Goal: Information Seeking & Learning: Learn about a topic

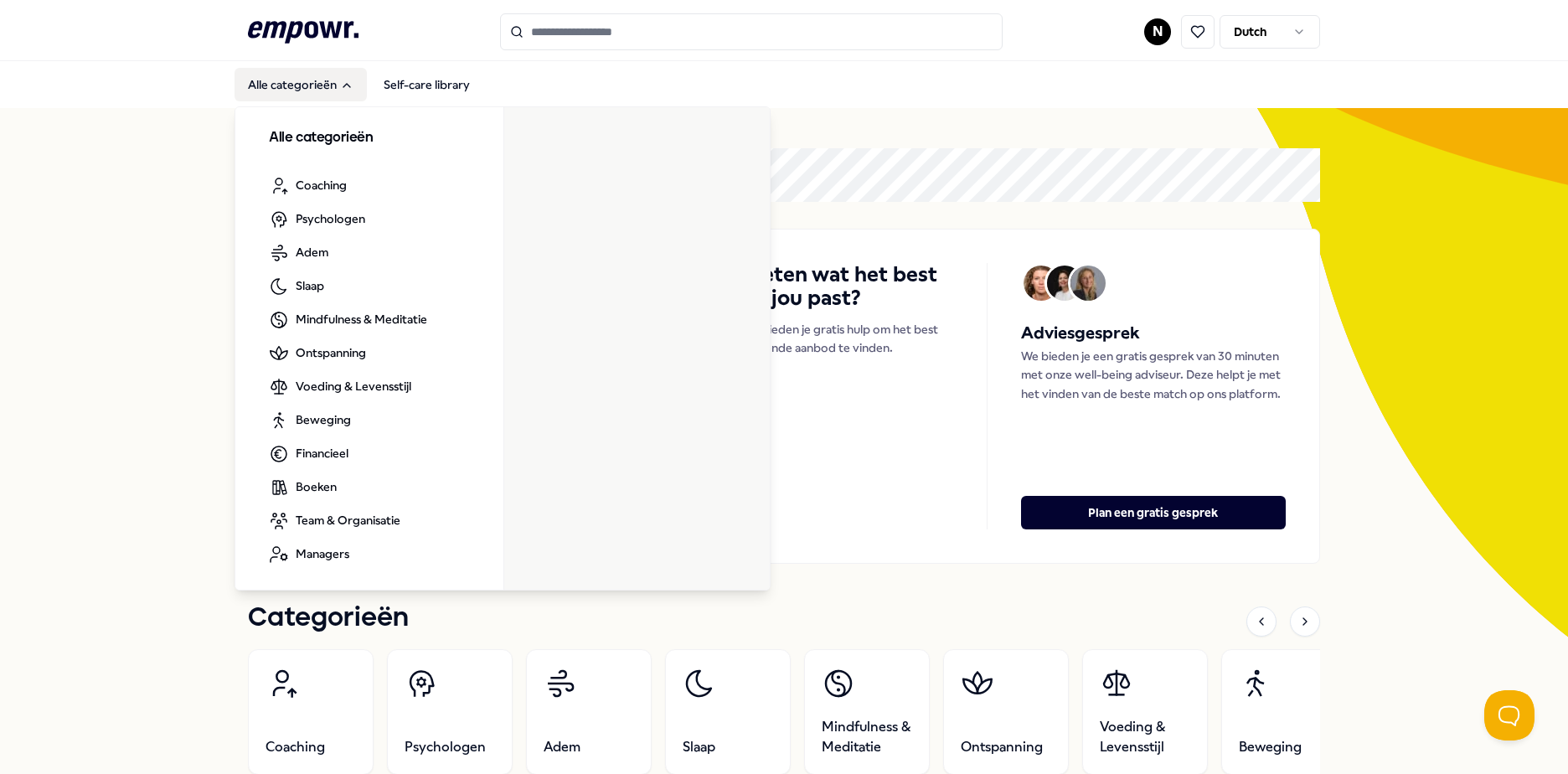
click at [332, 84] on button "Alle categorieën" at bounding box center [301, 84] width 133 height 34
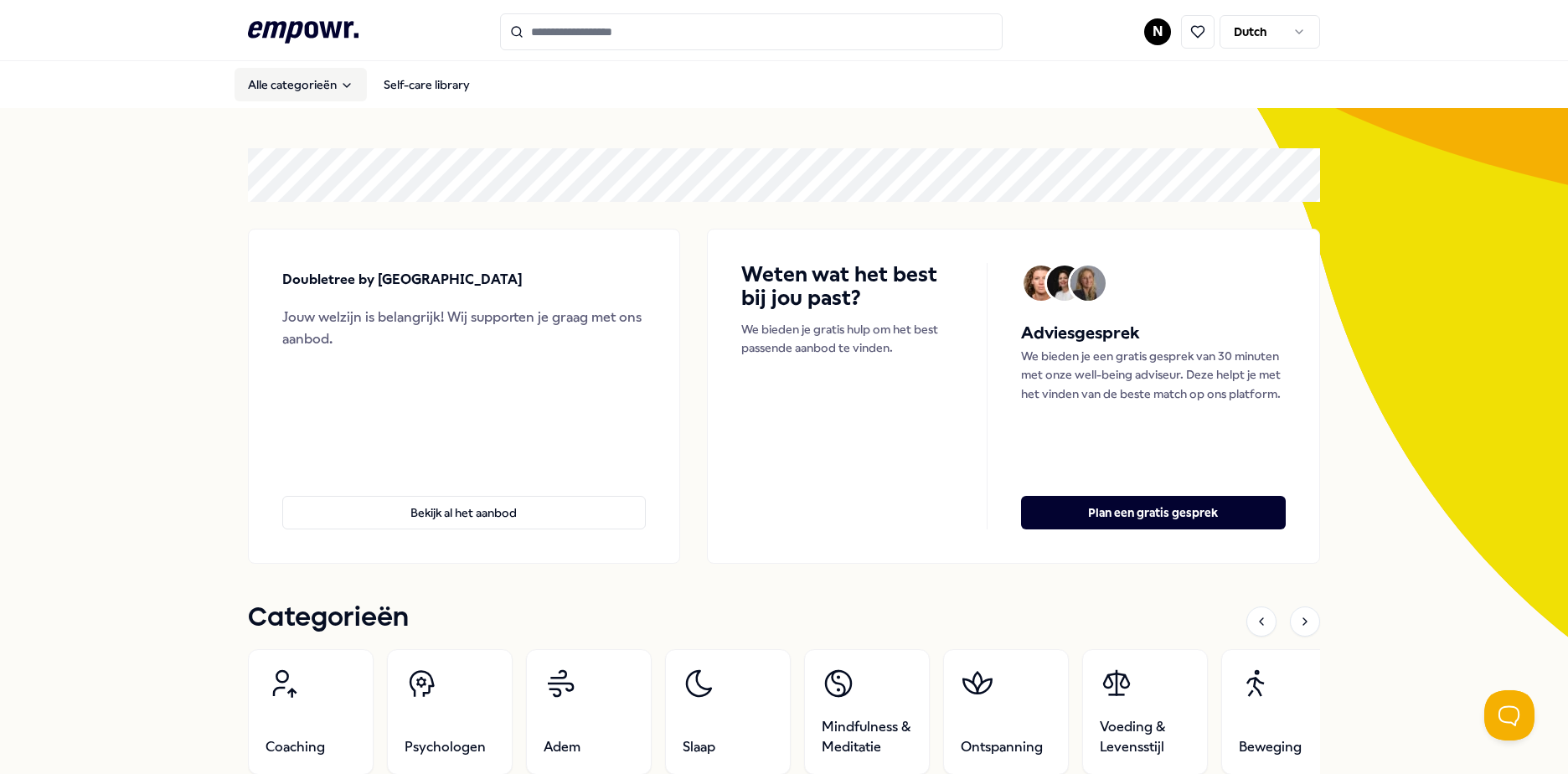
click at [340, 86] on icon "Main" at bounding box center [347, 85] width 14 height 14
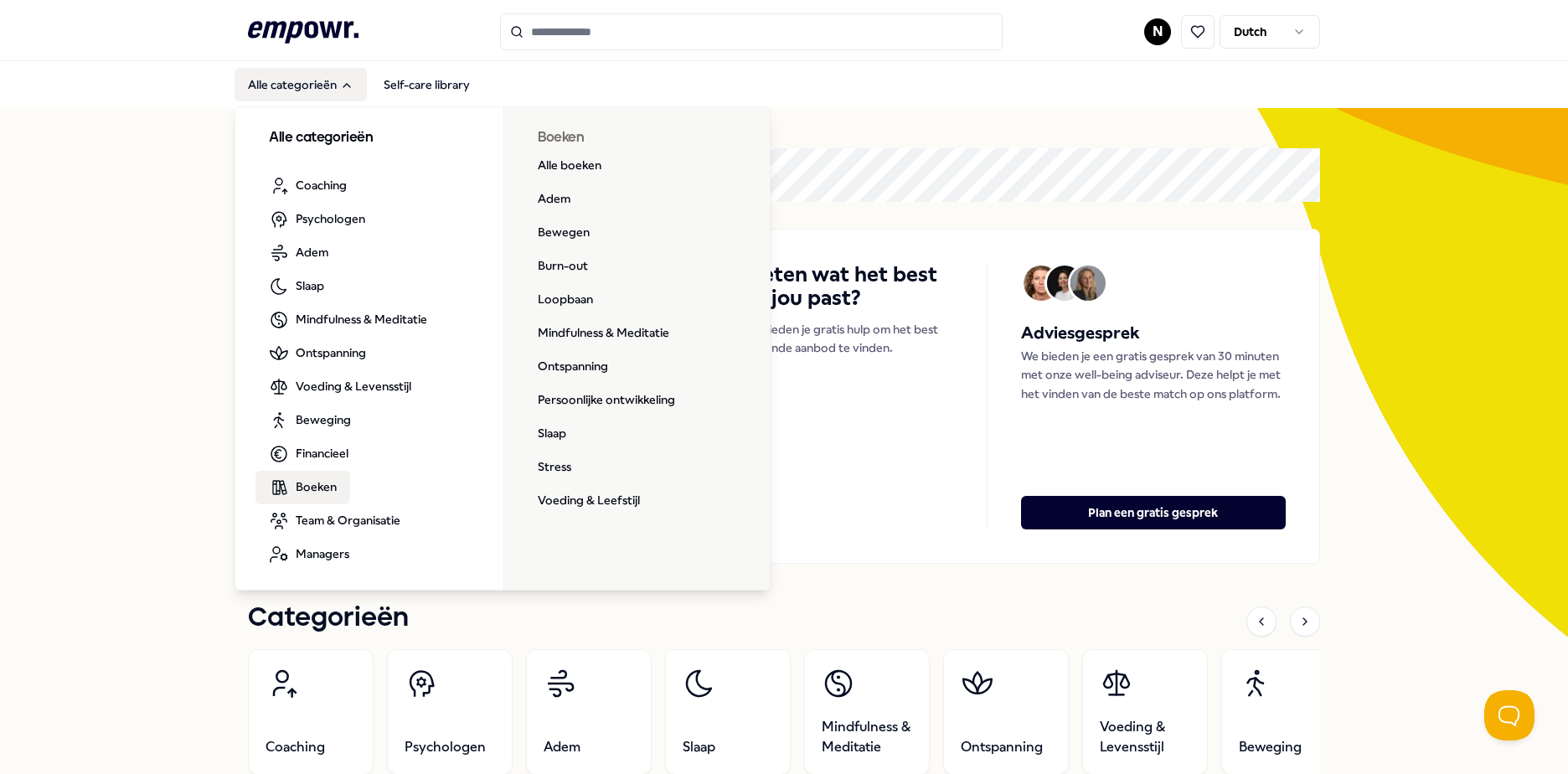
click at [323, 490] on span "Boeken" at bounding box center [316, 486] width 41 height 18
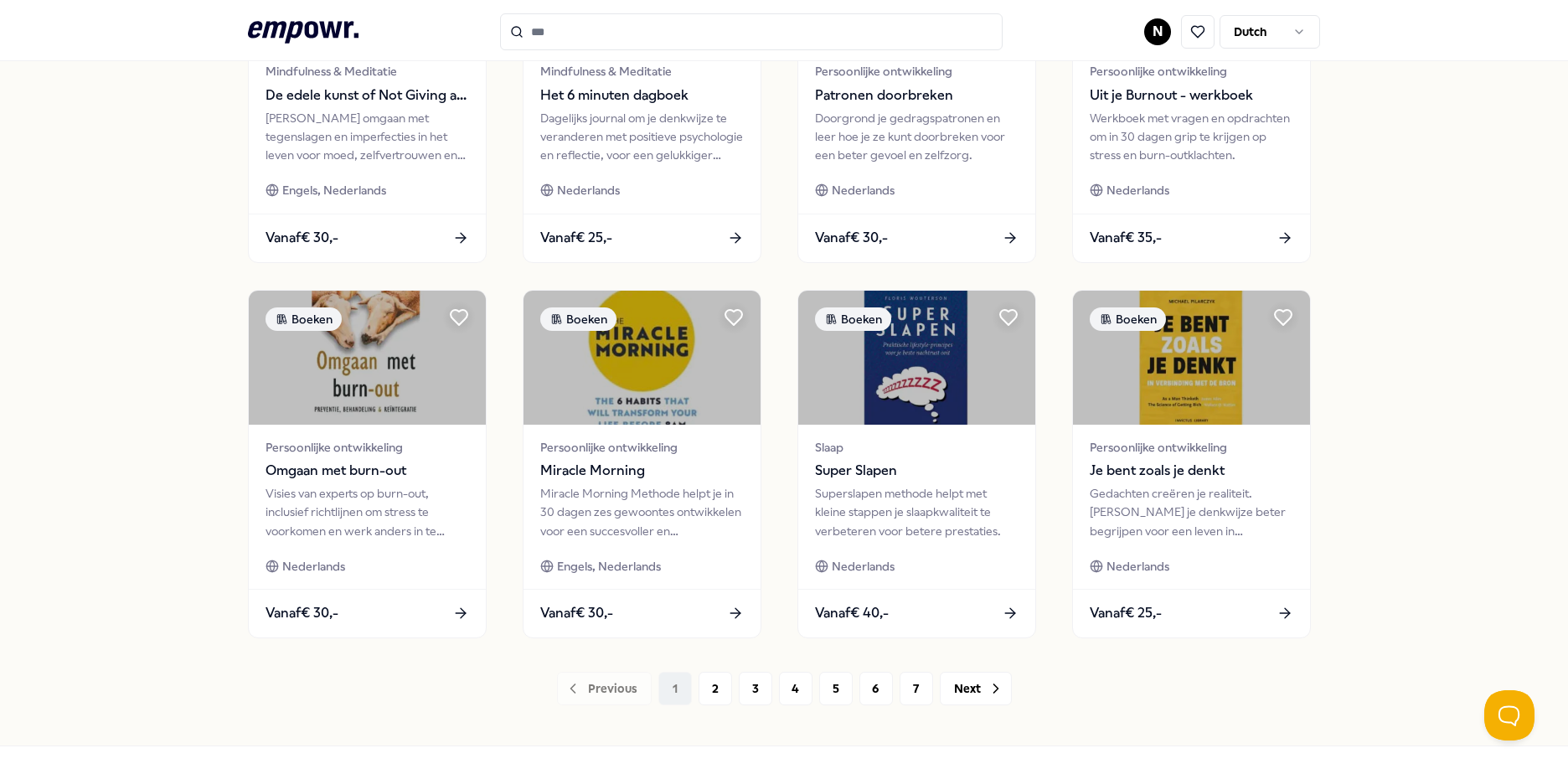
scroll to position [724, 0]
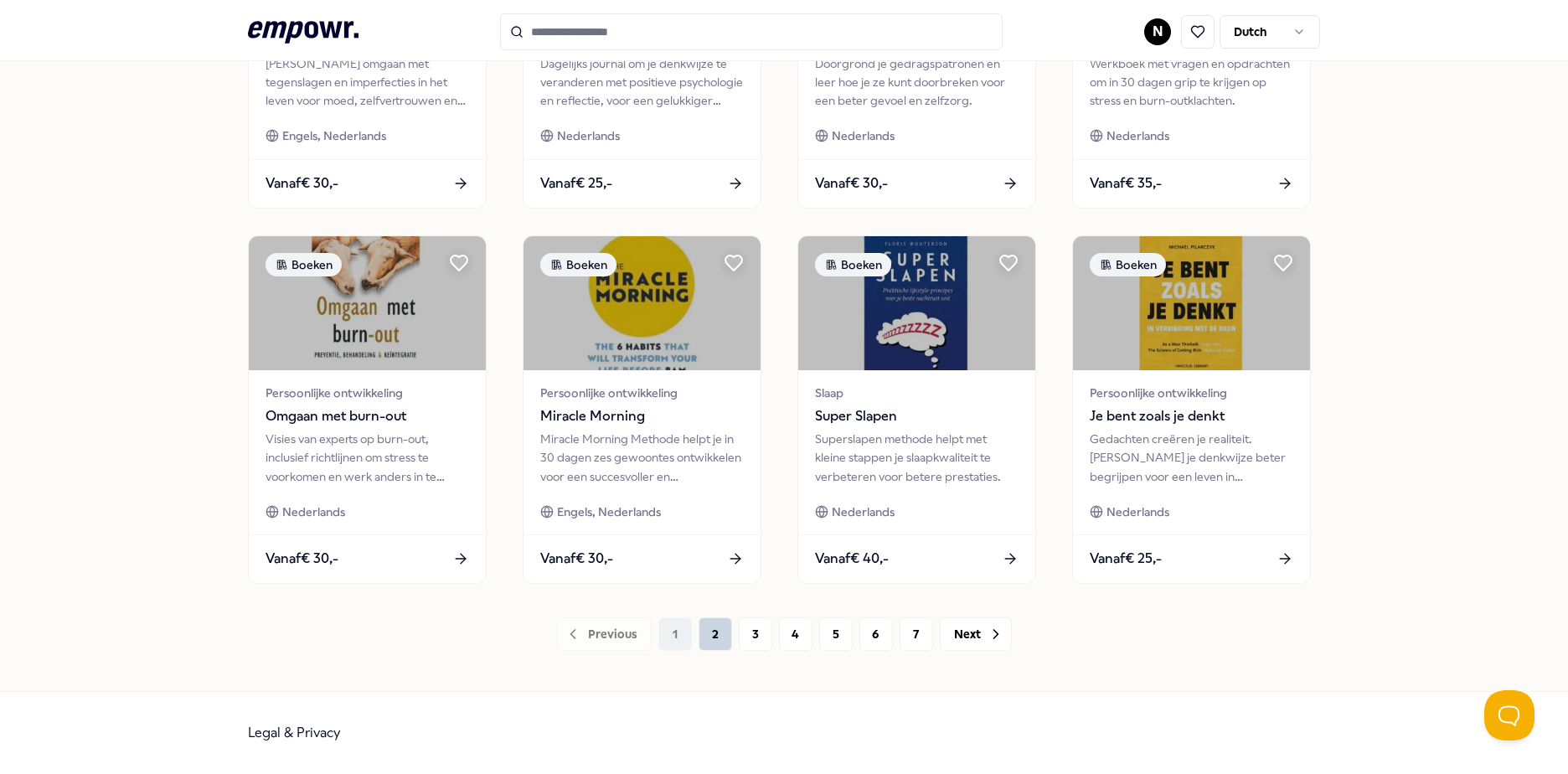
click at [701, 638] on button "2" at bounding box center [715, 634] width 34 height 34
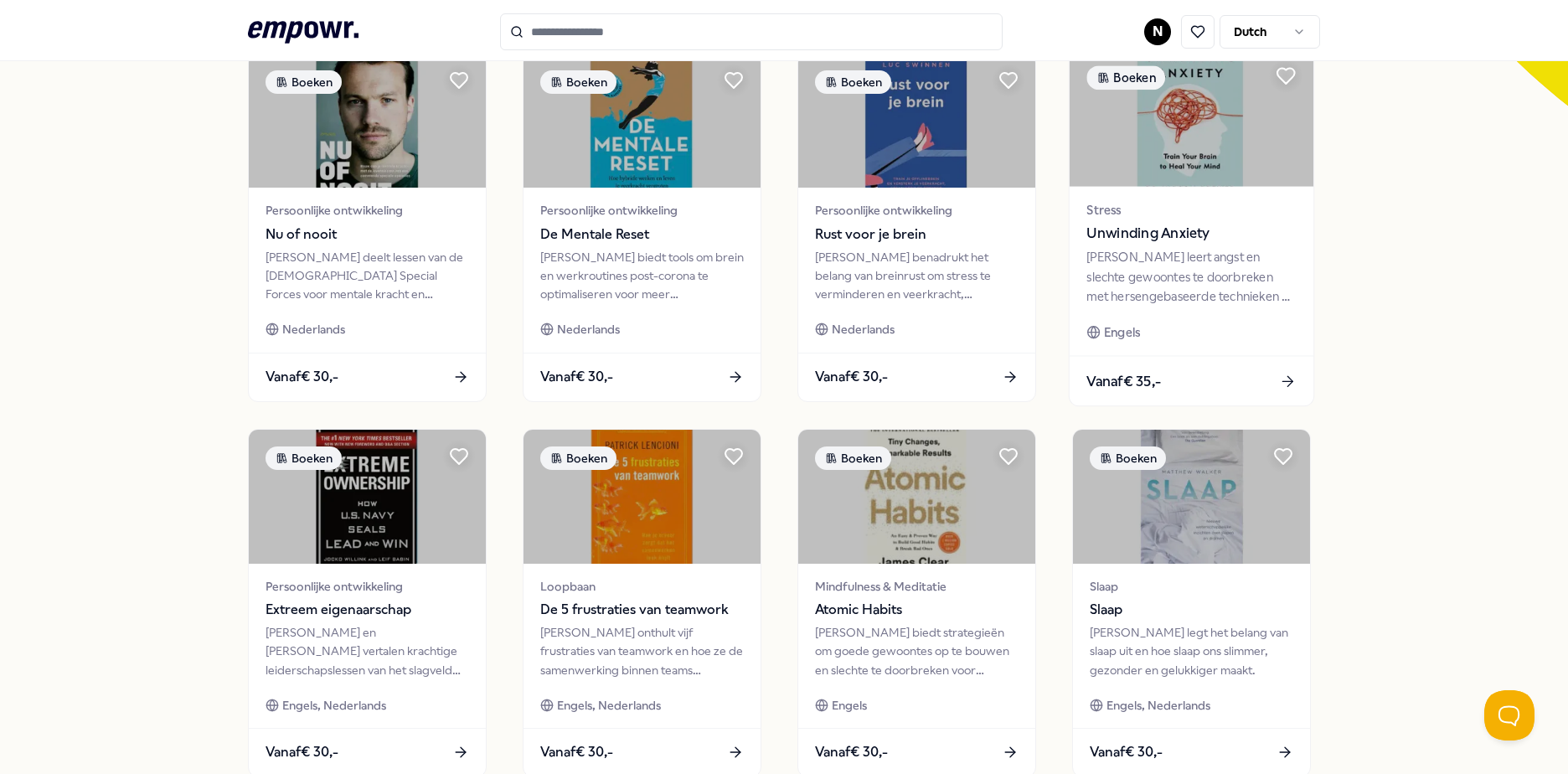
scroll to position [670, 0]
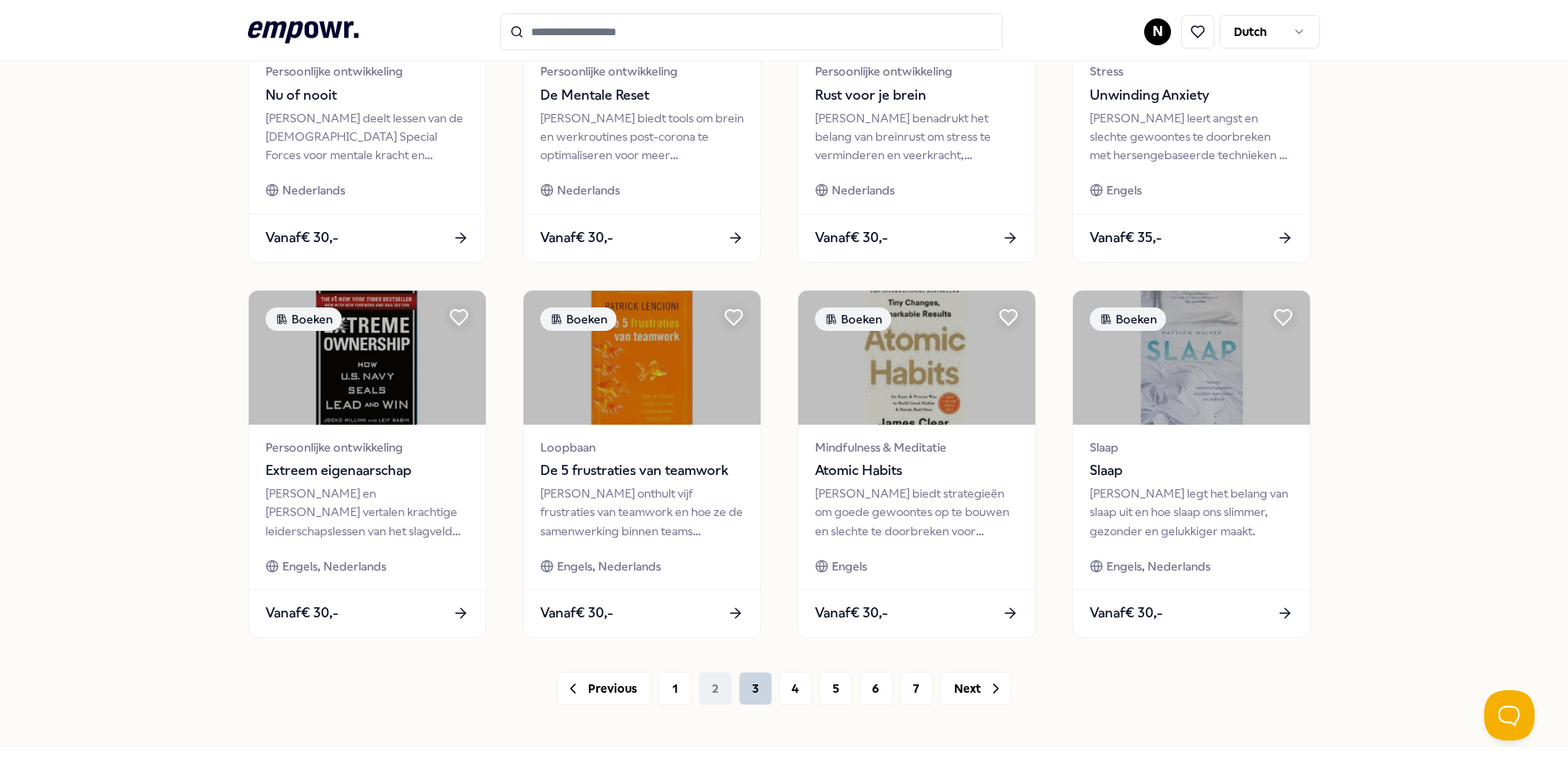
click at [747, 689] on button "3" at bounding box center [755, 688] width 34 height 34
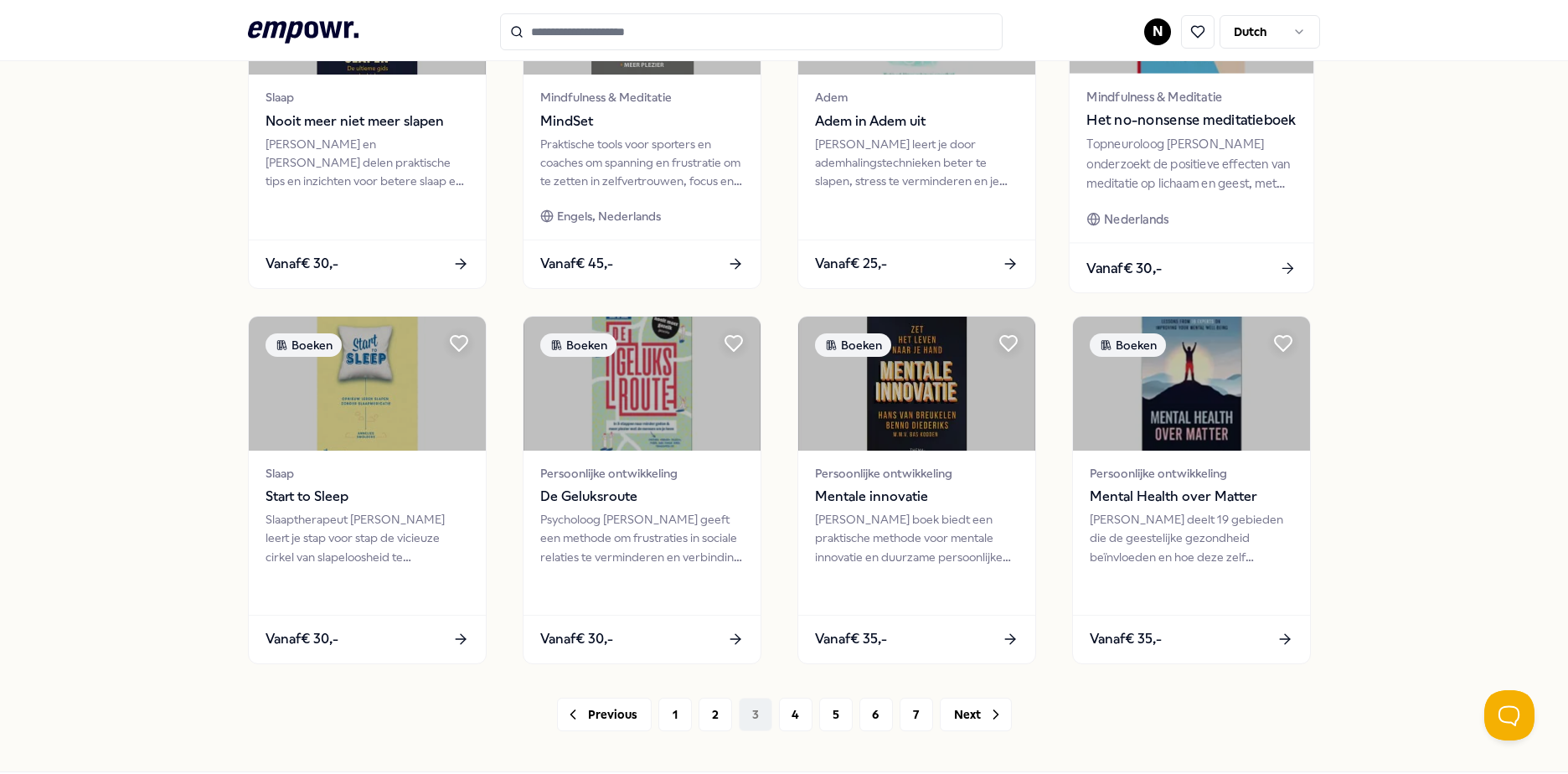
scroll to position [724, 0]
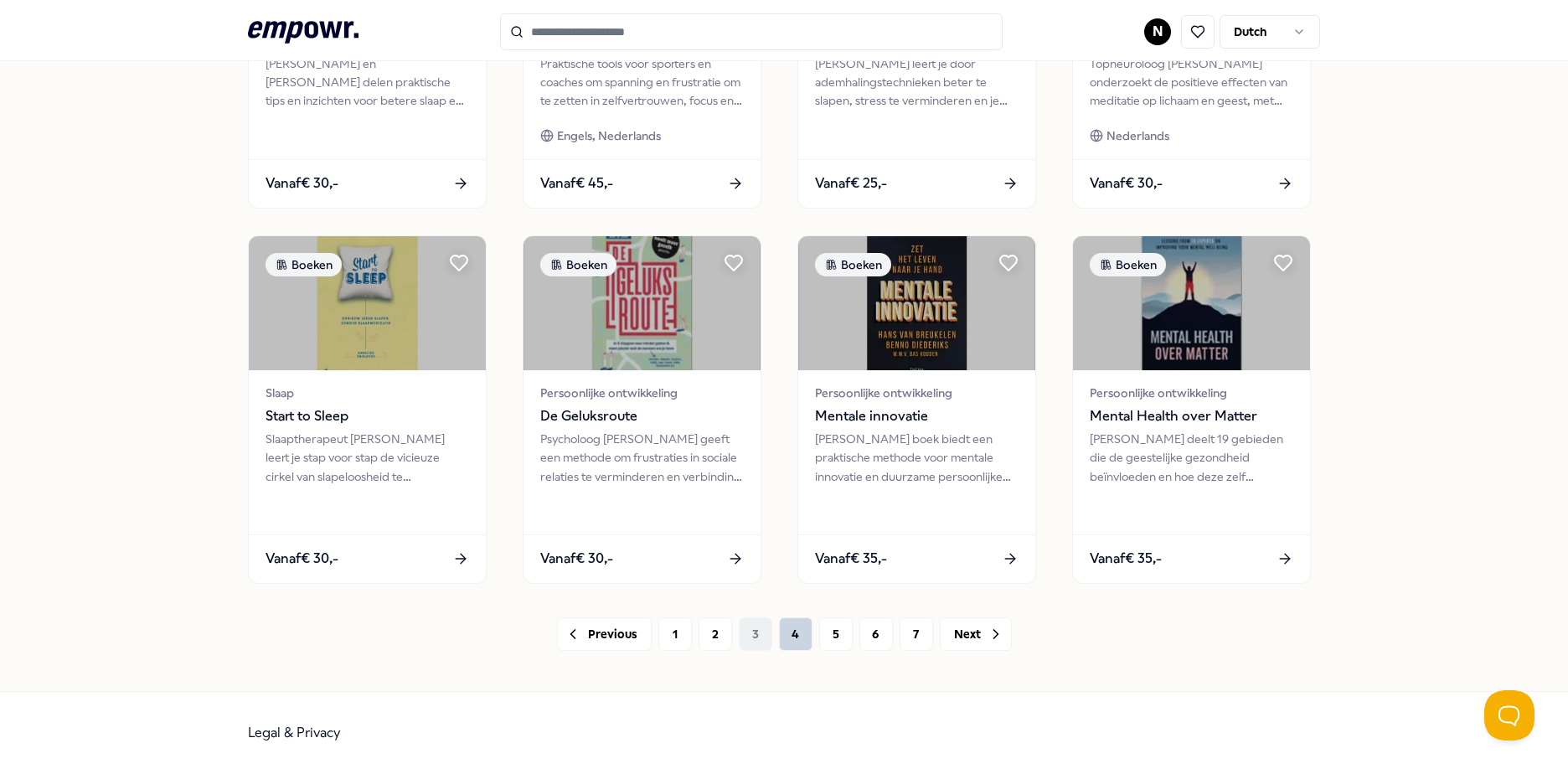
click at [785, 634] on button "4" at bounding box center [796, 634] width 34 height 34
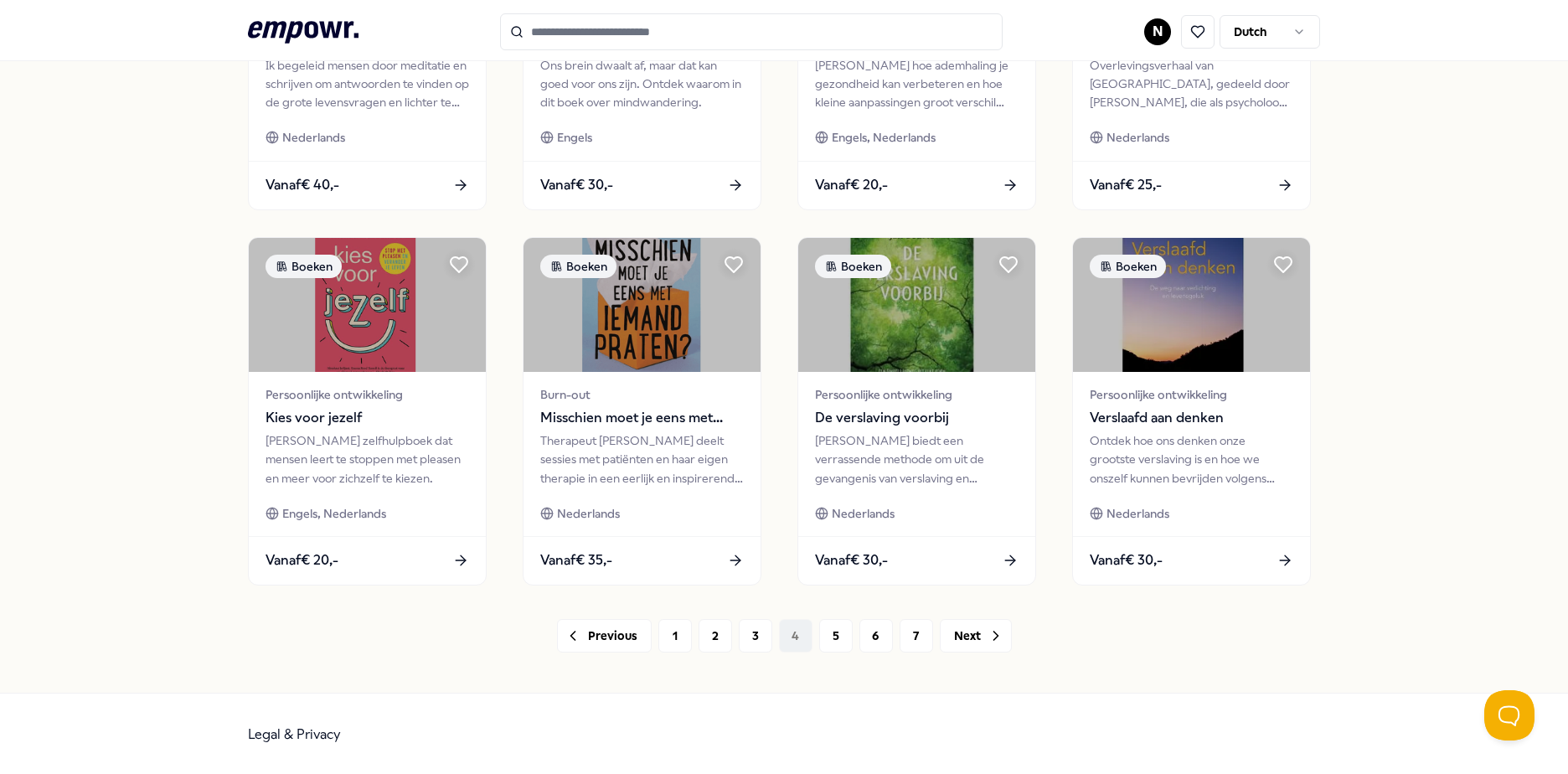
scroll to position [724, 0]
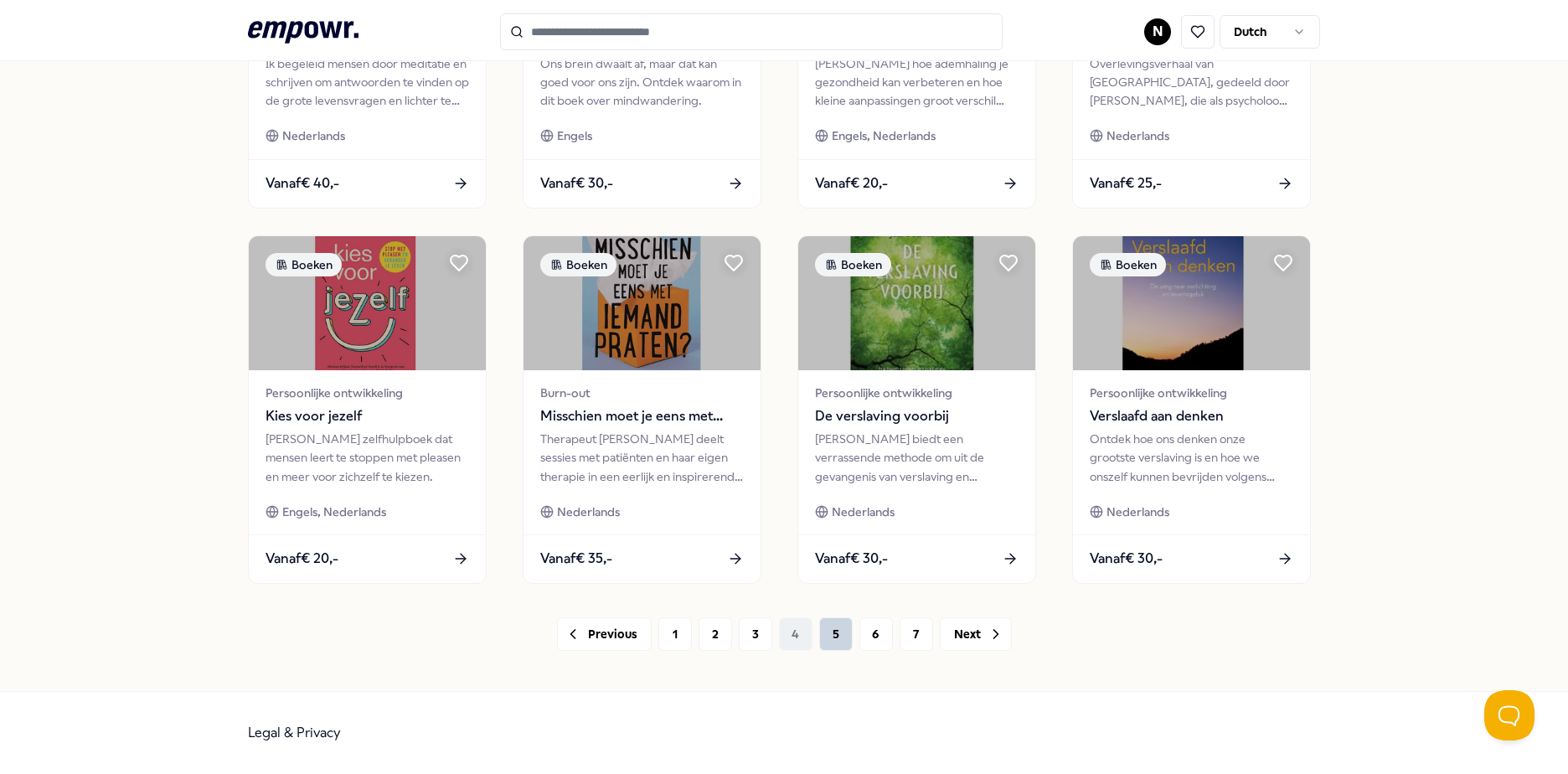
click at [824, 634] on button "5" at bounding box center [835, 634] width 34 height 34
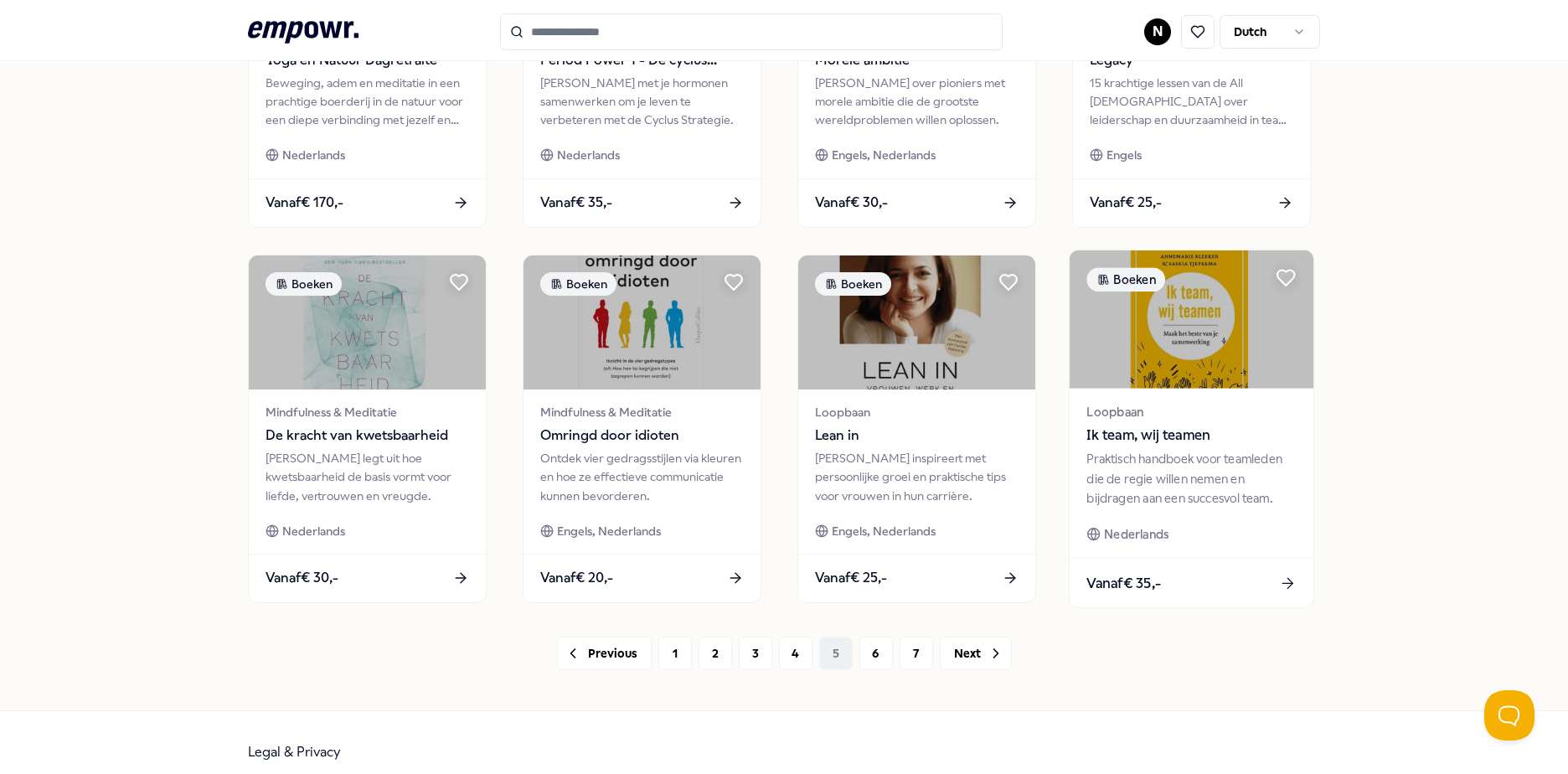
scroll to position [724, 0]
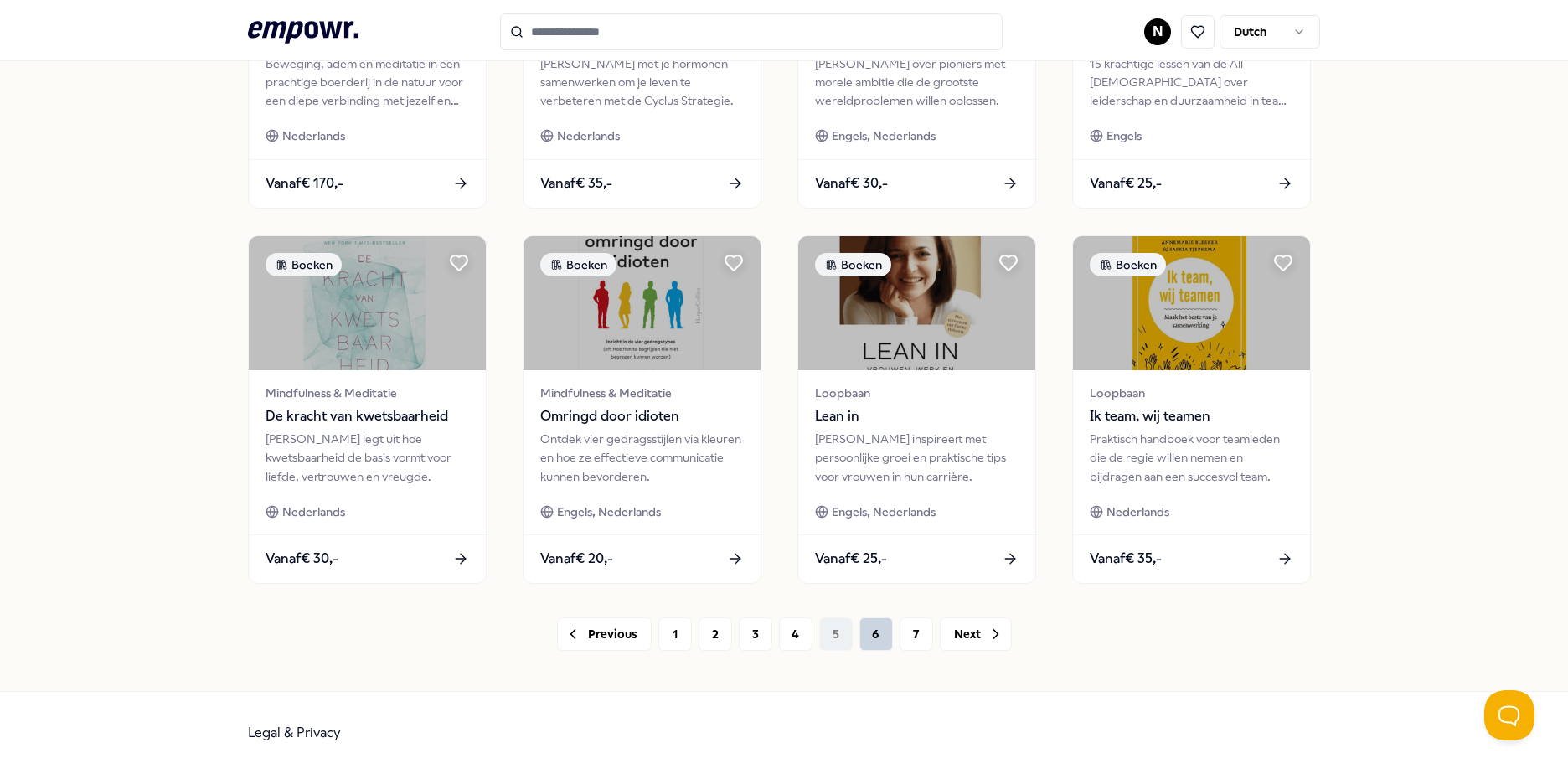
click at [869, 639] on button "6" at bounding box center [876, 634] width 34 height 34
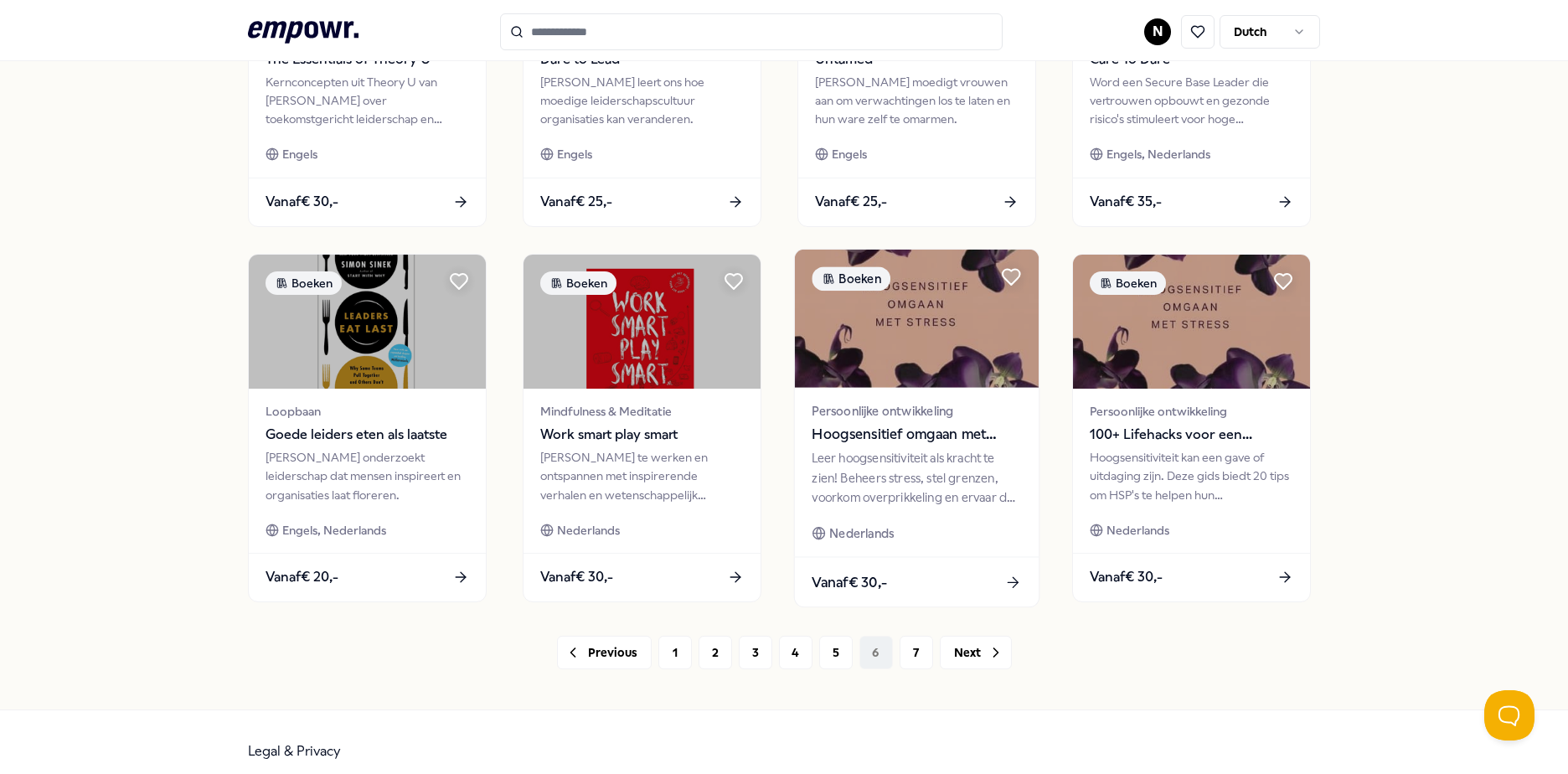
scroll to position [724, 0]
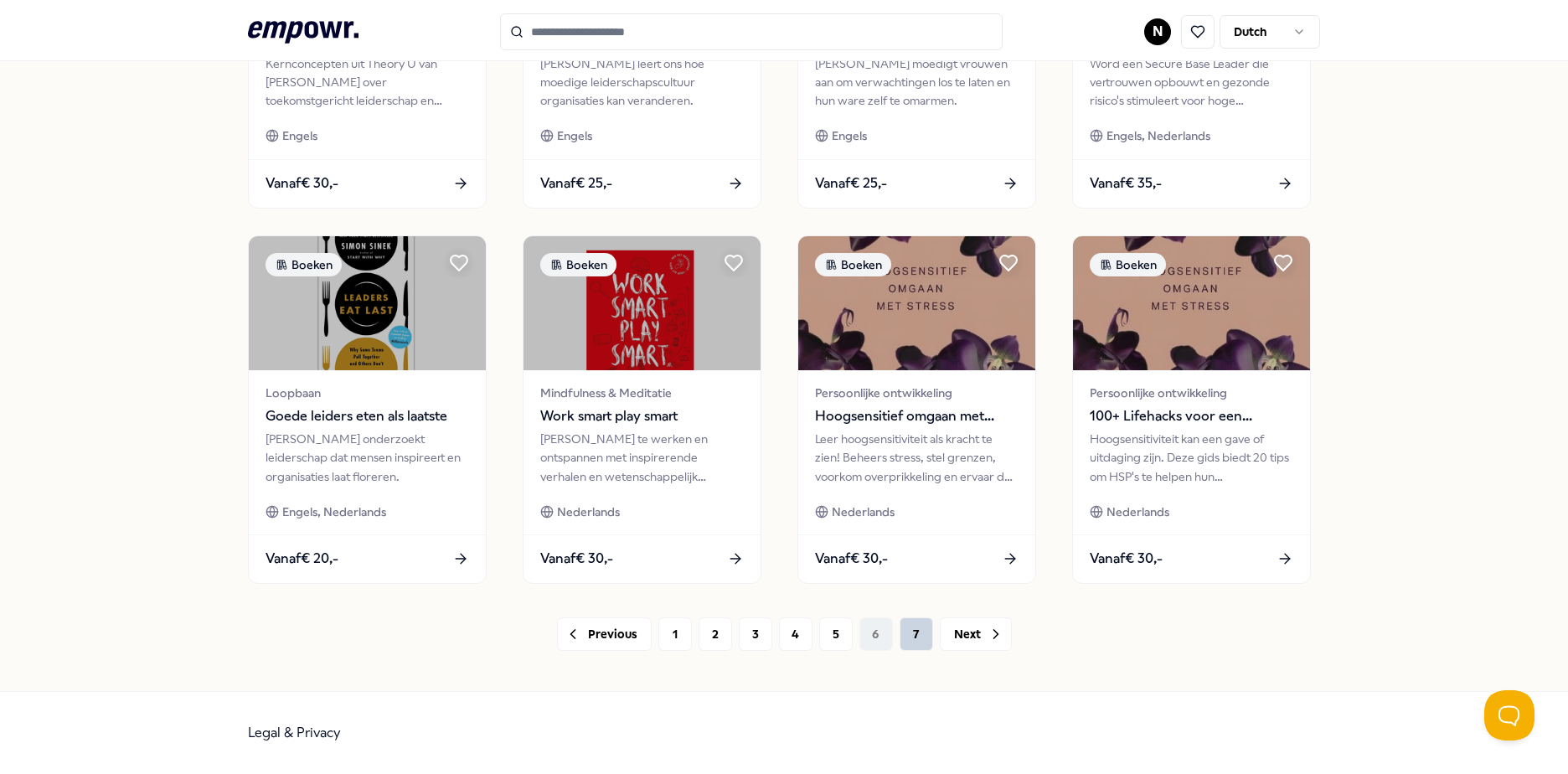
click at [914, 635] on button "7" at bounding box center [916, 634] width 34 height 34
